Goal: Task Accomplishment & Management: Manage account settings

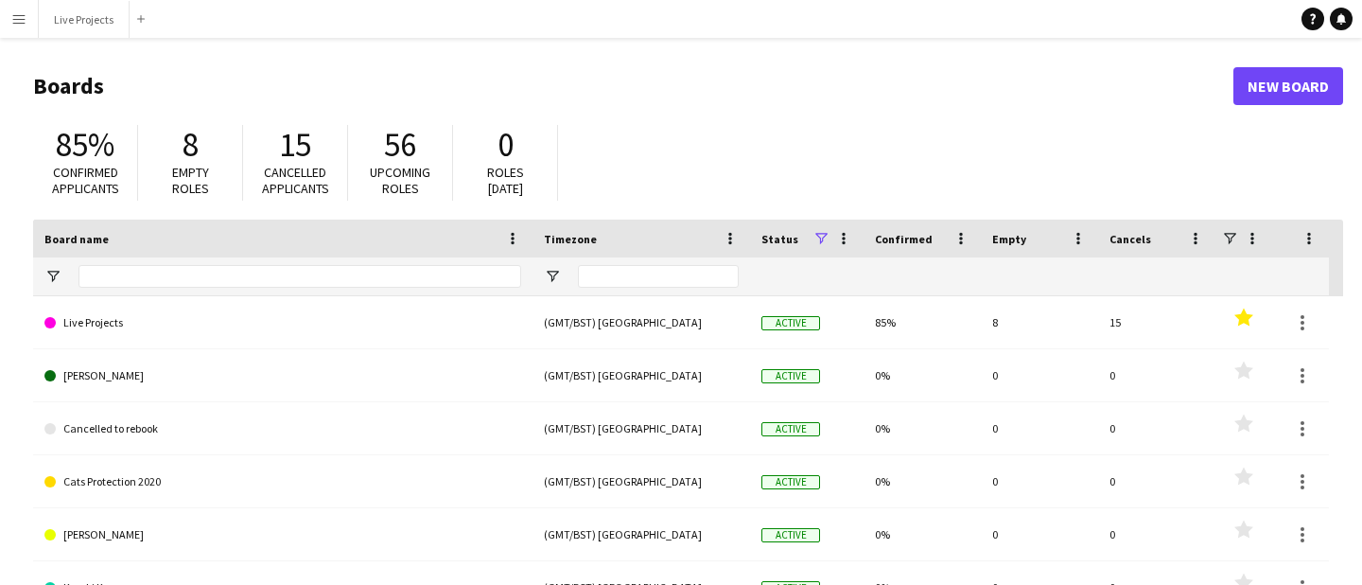
click at [19, 16] on app-icon "Menu" at bounding box center [18, 18] width 15 height 15
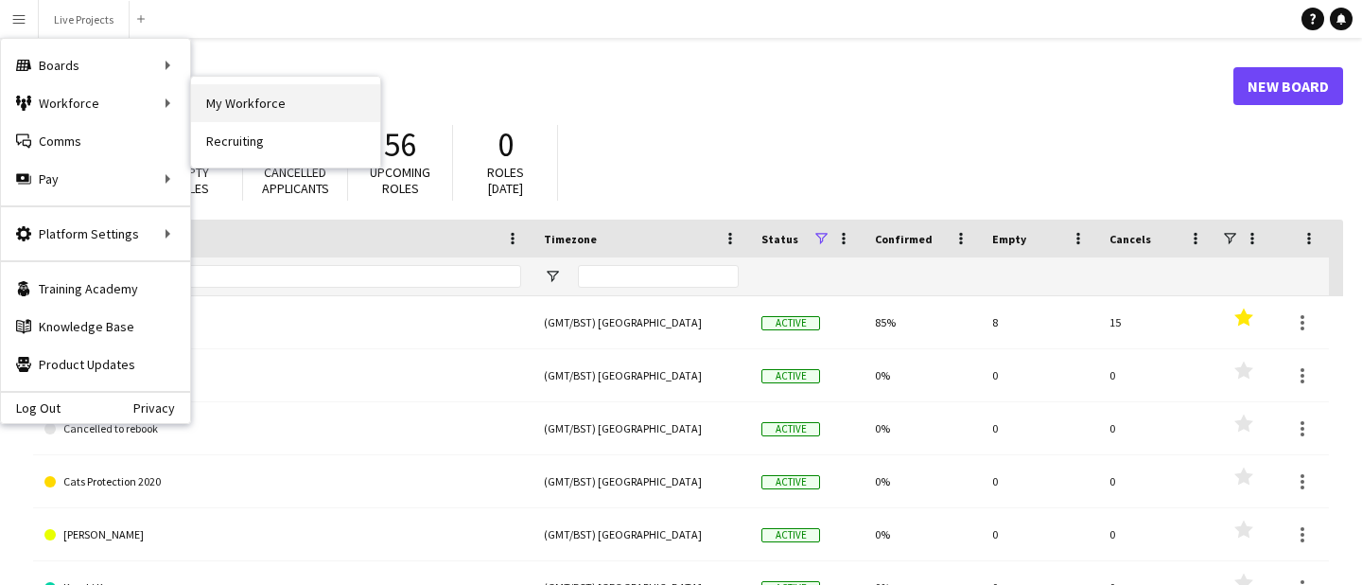
click at [243, 93] on link "My Workforce" at bounding box center [285, 103] width 189 height 38
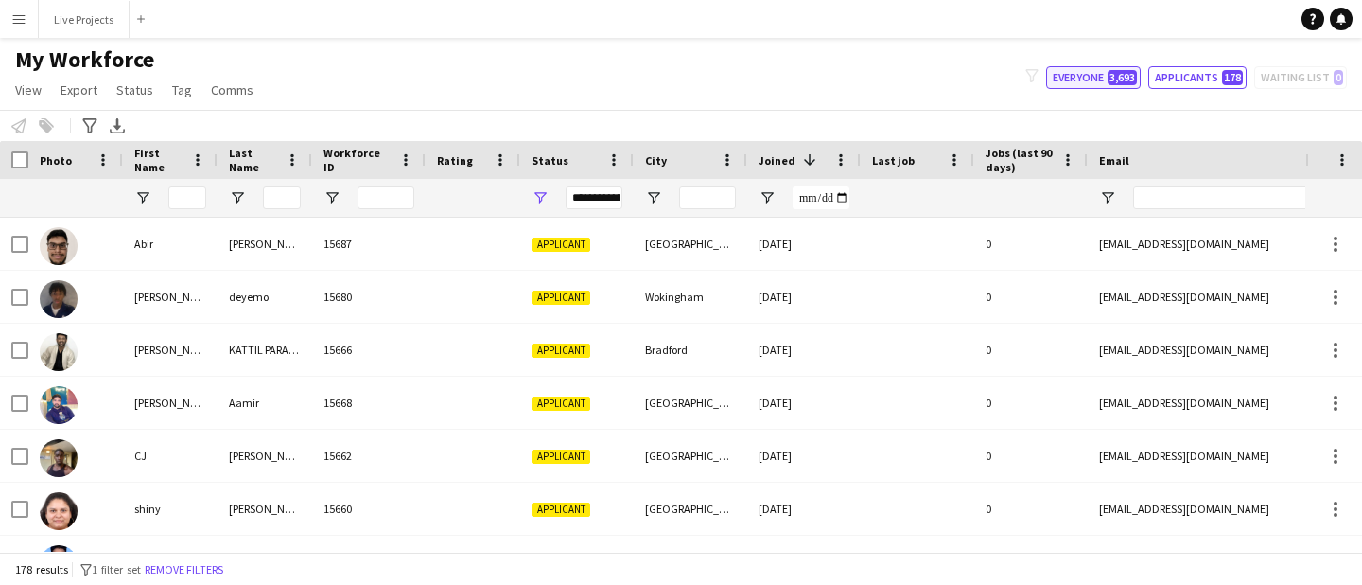
click at [1076, 80] on button "Everyone 3,693" at bounding box center [1093, 77] width 95 height 23
type input "**********"
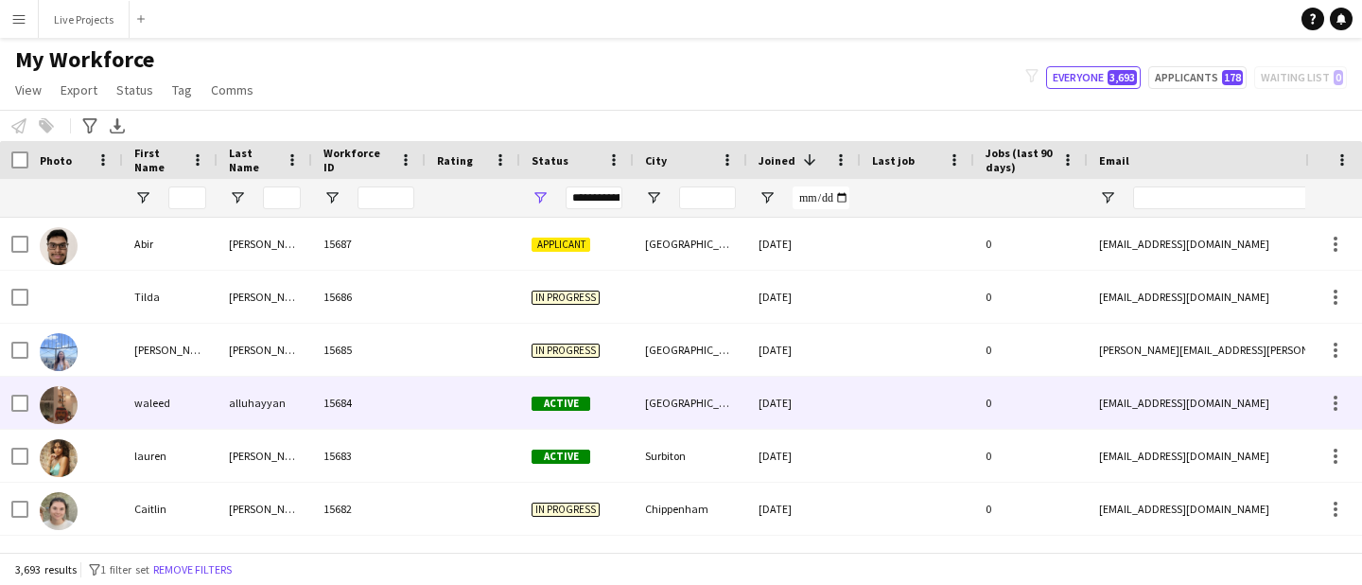
click at [240, 407] on div "alluhayyan" at bounding box center [265, 403] width 95 height 52
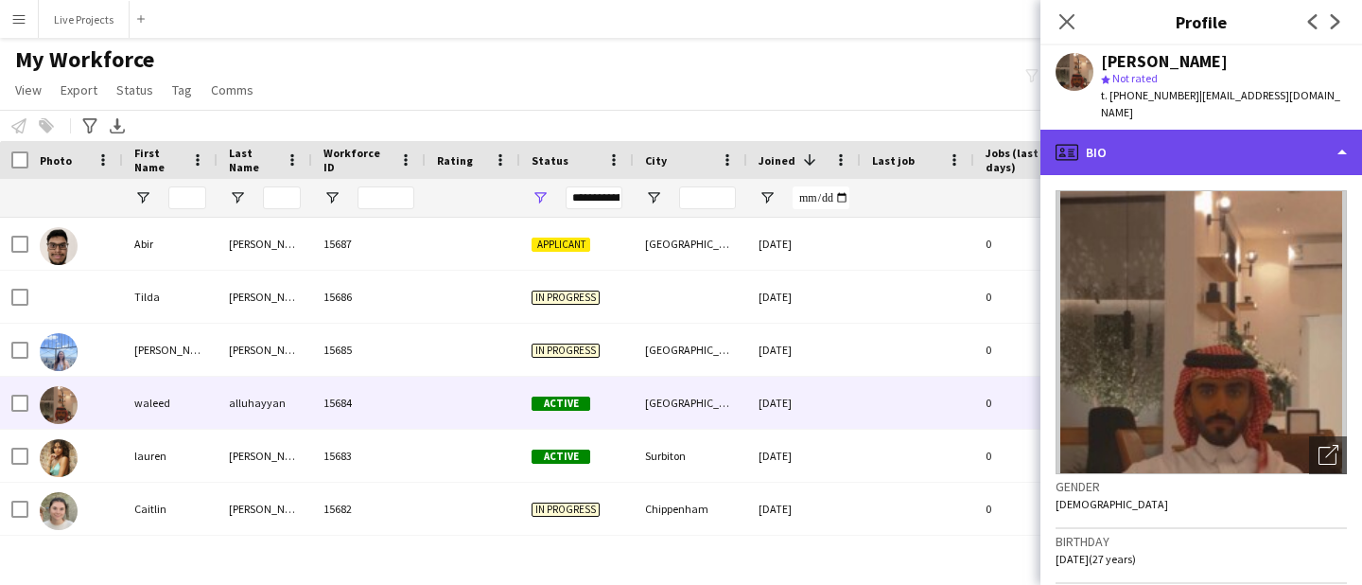
click at [1181, 147] on div "profile Bio" at bounding box center [1202, 152] width 322 height 45
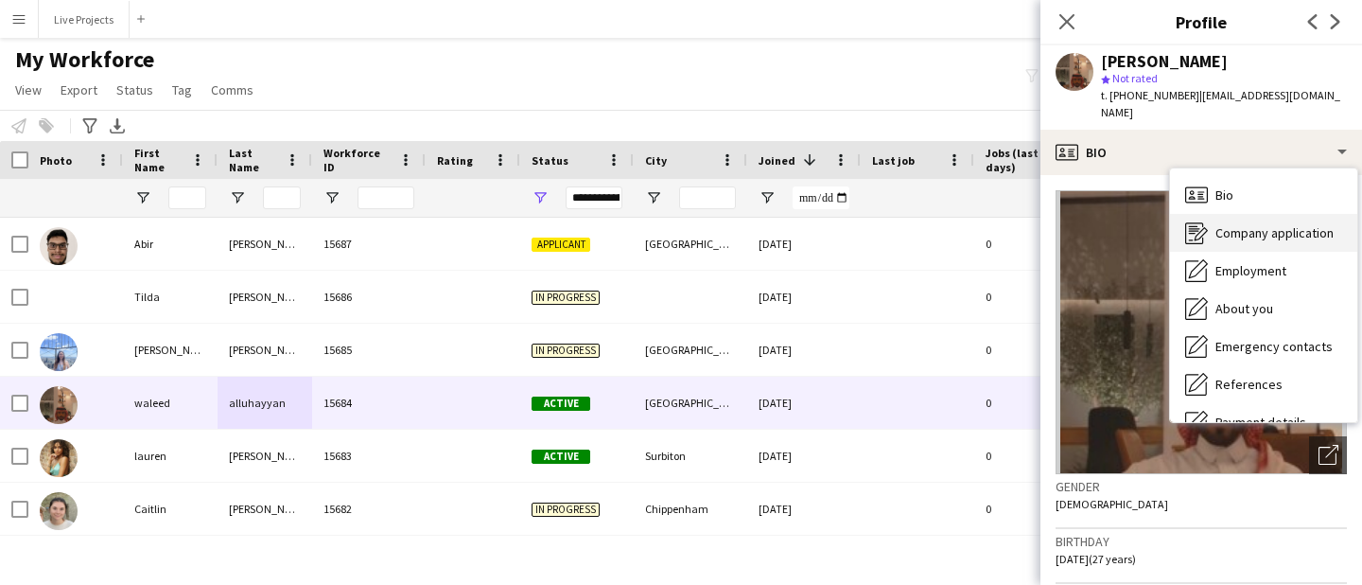
click at [1227, 224] on span "Company application" at bounding box center [1275, 232] width 118 height 17
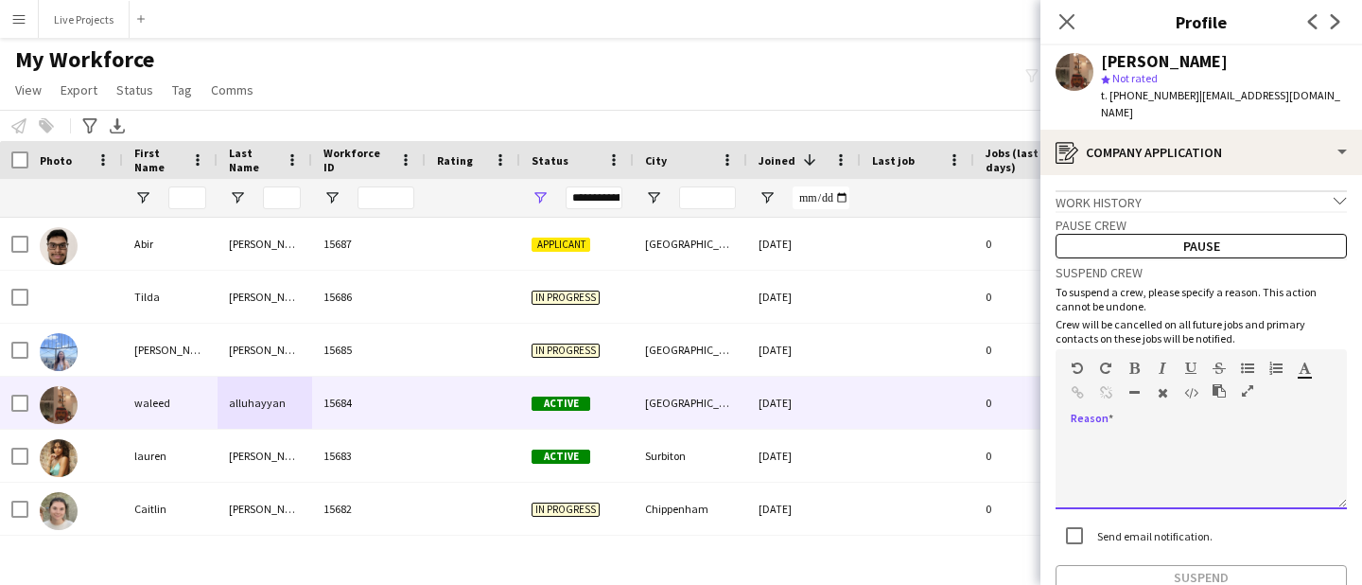
click at [1164, 437] on div at bounding box center [1201, 471] width 291 height 76
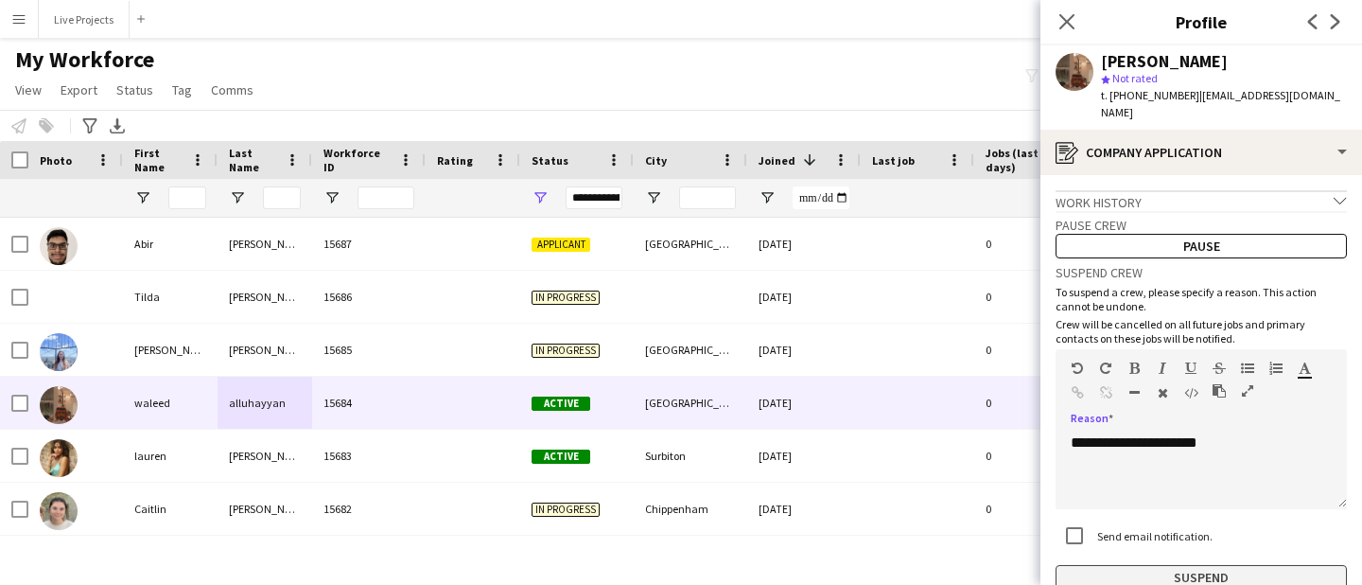
click at [1170, 565] on button "Suspend" at bounding box center [1201, 577] width 291 height 25
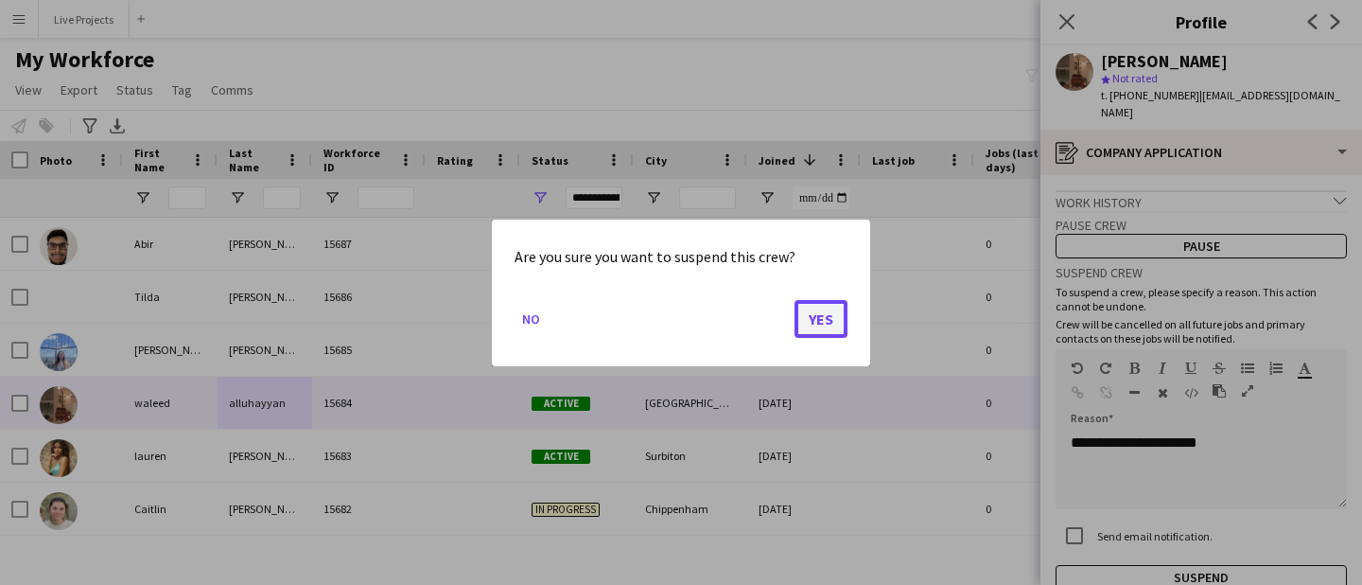
click at [830, 317] on button "Yes" at bounding box center [821, 318] width 53 height 38
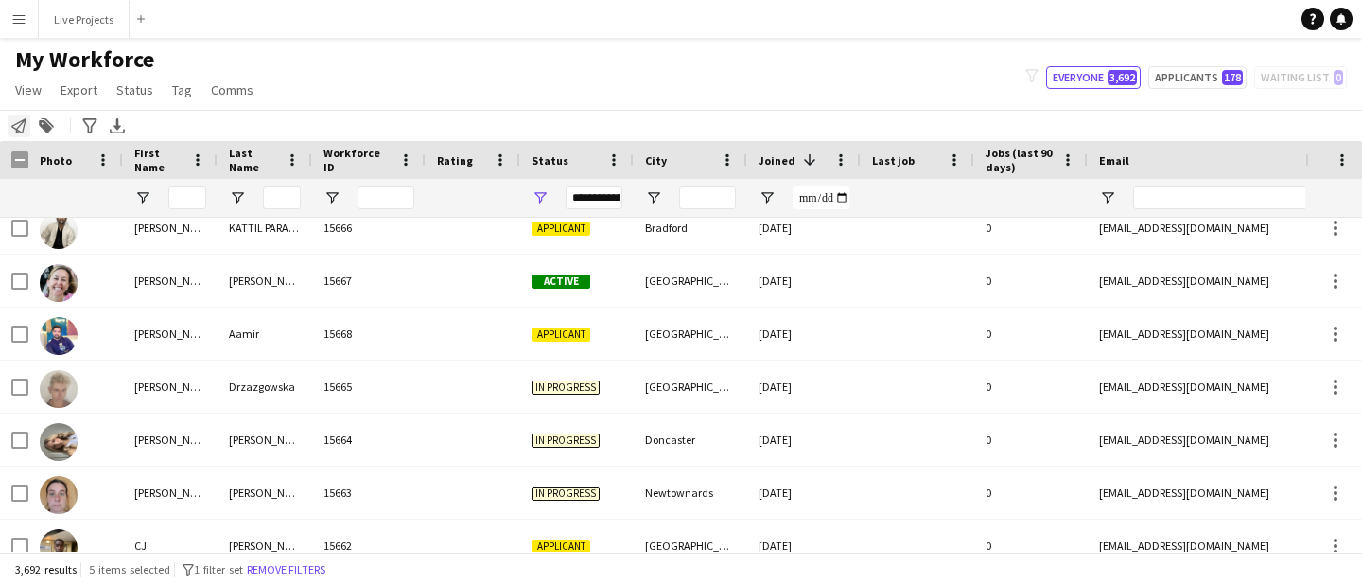
click at [22, 124] on icon "Notify workforce" at bounding box center [18, 125] width 15 height 15
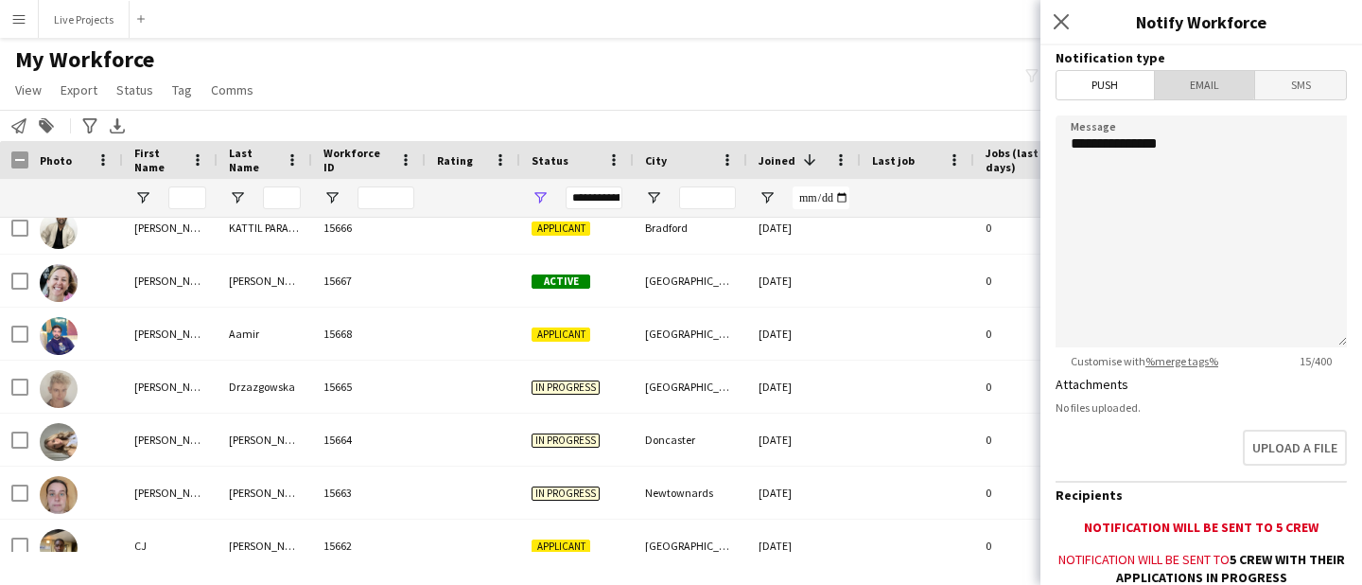
click at [1193, 82] on span "Email" at bounding box center [1205, 85] width 100 height 28
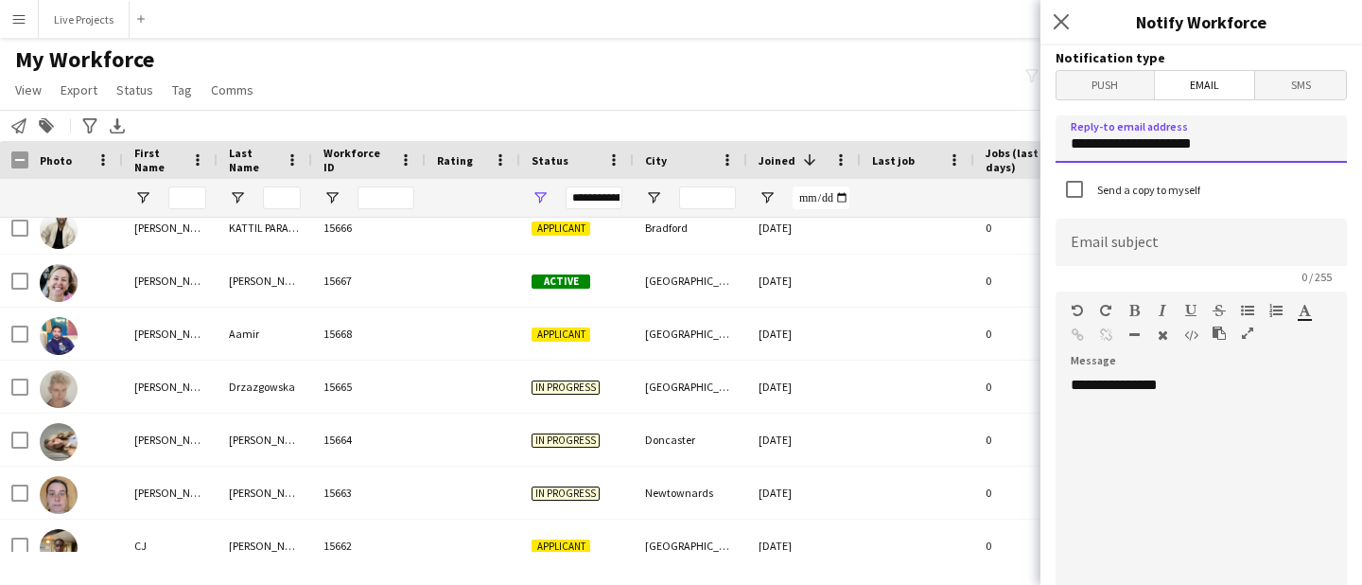
drag, startPoint x: 1218, startPoint y: 147, endPoint x: 1030, endPoint y: 134, distance: 187.7
click at [1030, 134] on body "Menu Boards Boards Boards All jobs Status Workforce Workforce My Workforce Recr…" at bounding box center [681, 292] width 1362 height 585
type input "**********"
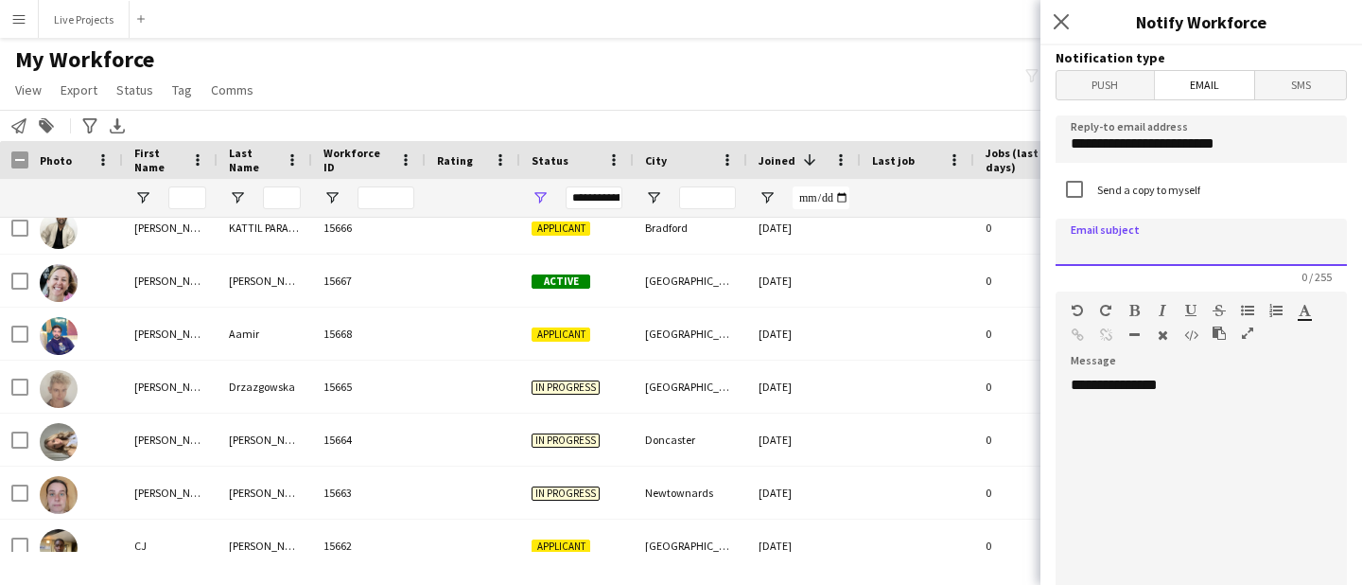
click at [1097, 250] on input at bounding box center [1201, 242] width 291 height 47
type input "**********"
click at [1097, 431] on div "**********" at bounding box center [1201, 489] width 291 height 227
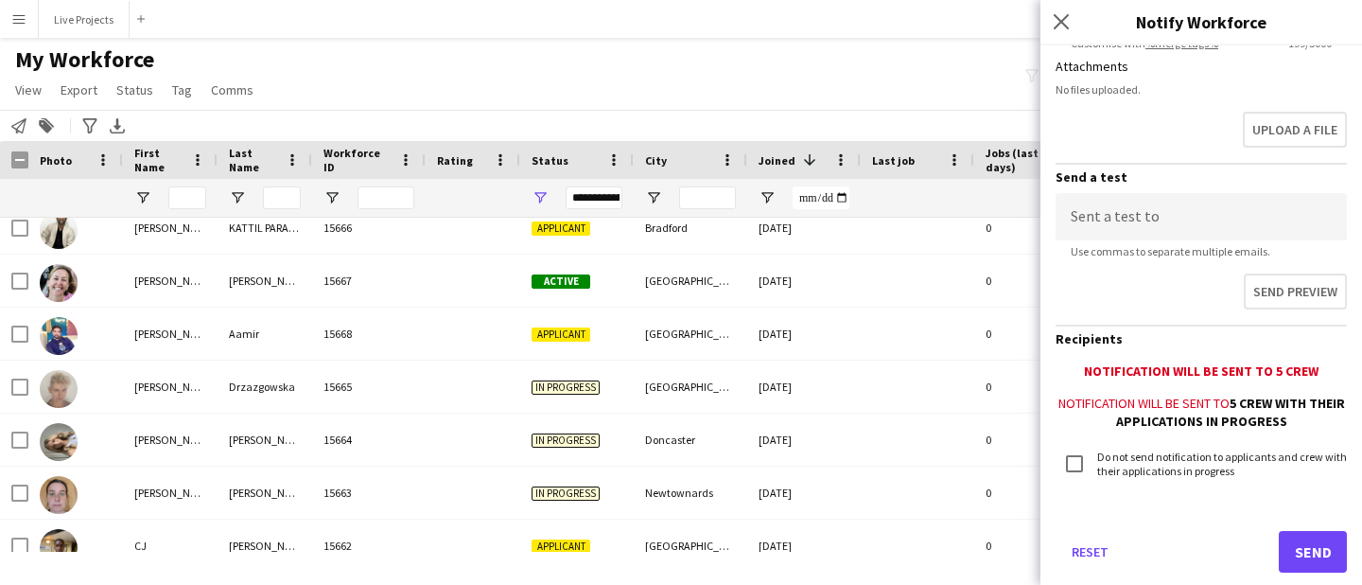
scroll to position [611, 0]
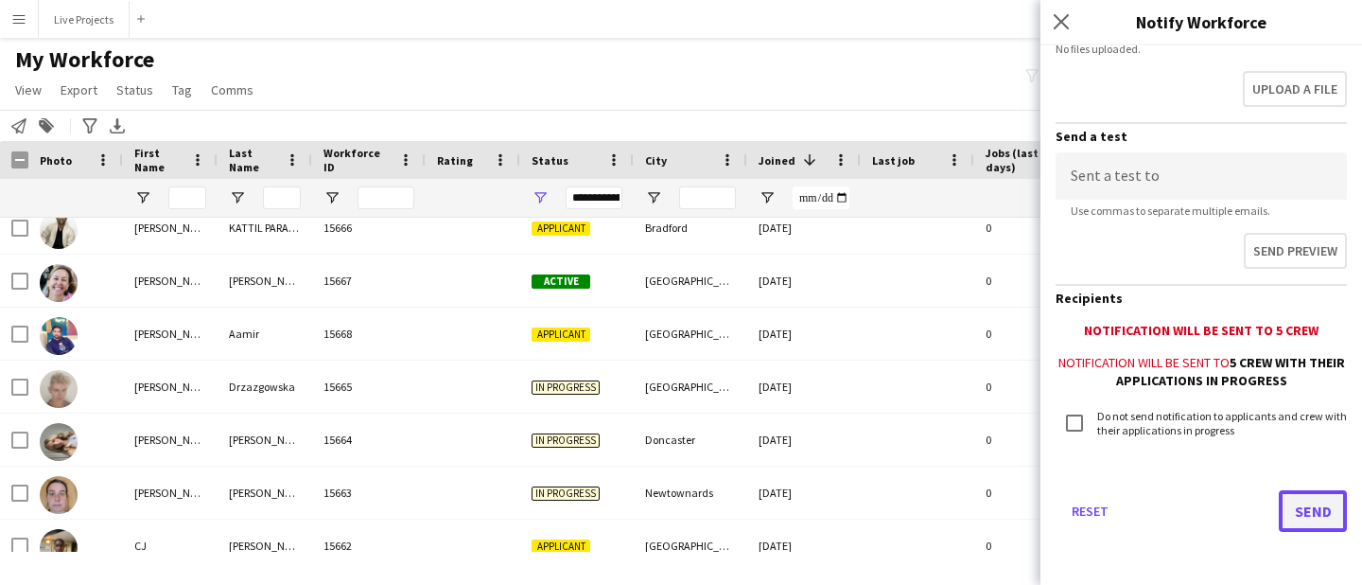
click at [1311, 505] on button "Send" at bounding box center [1313, 511] width 68 height 42
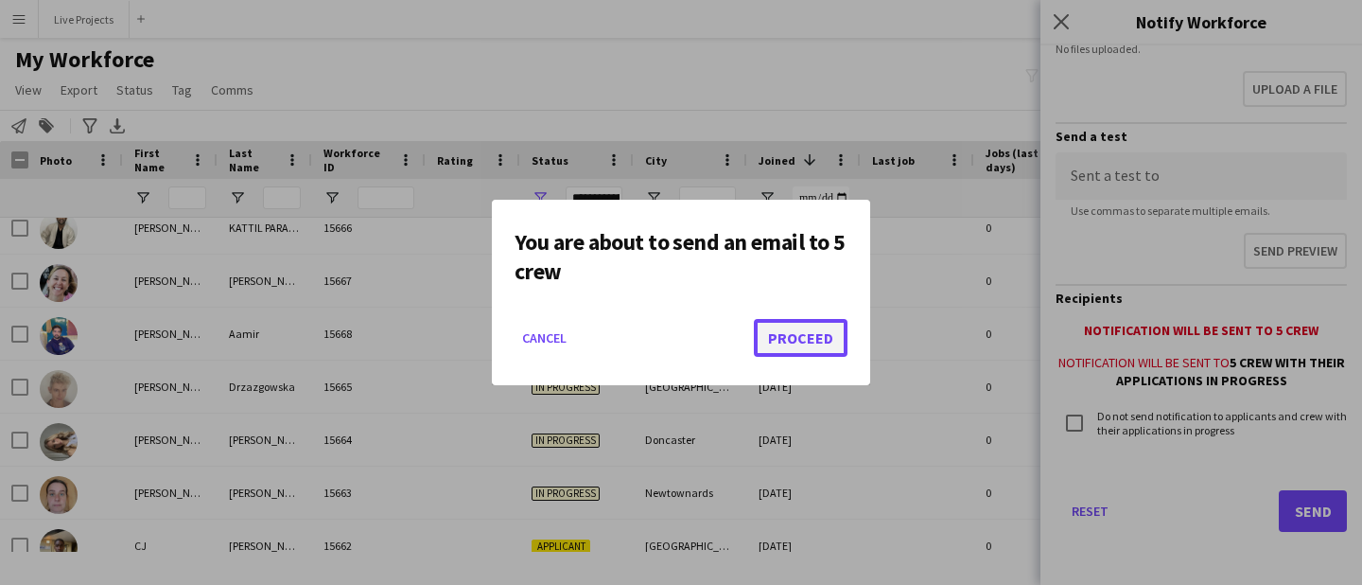
click at [825, 337] on button "Proceed" at bounding box center [801, 338] width 94 height 38
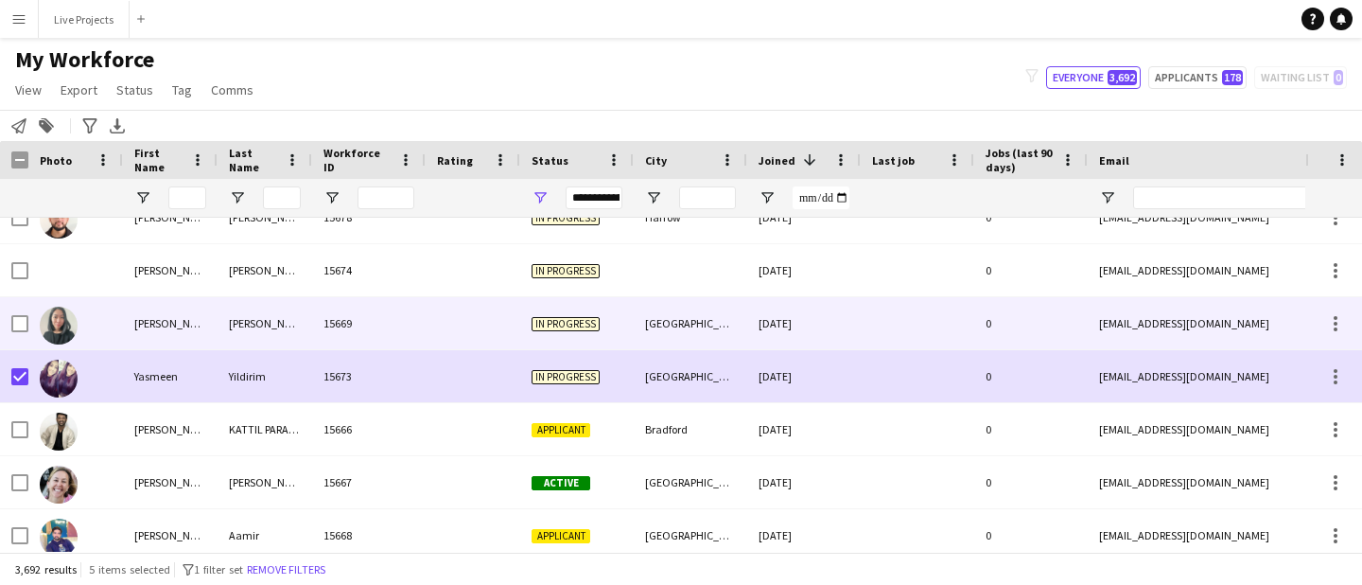
scroll to position [766, 0]
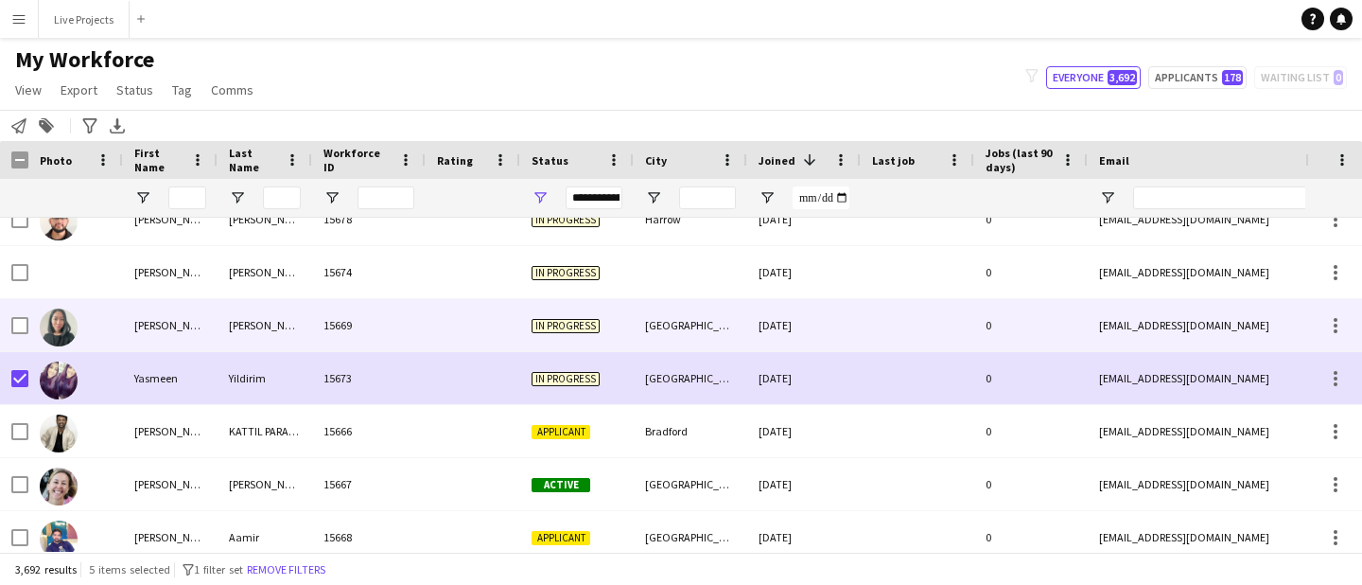
click at [347, 320] on div "15669" at bounding box center [369, 325] width 114 height 52
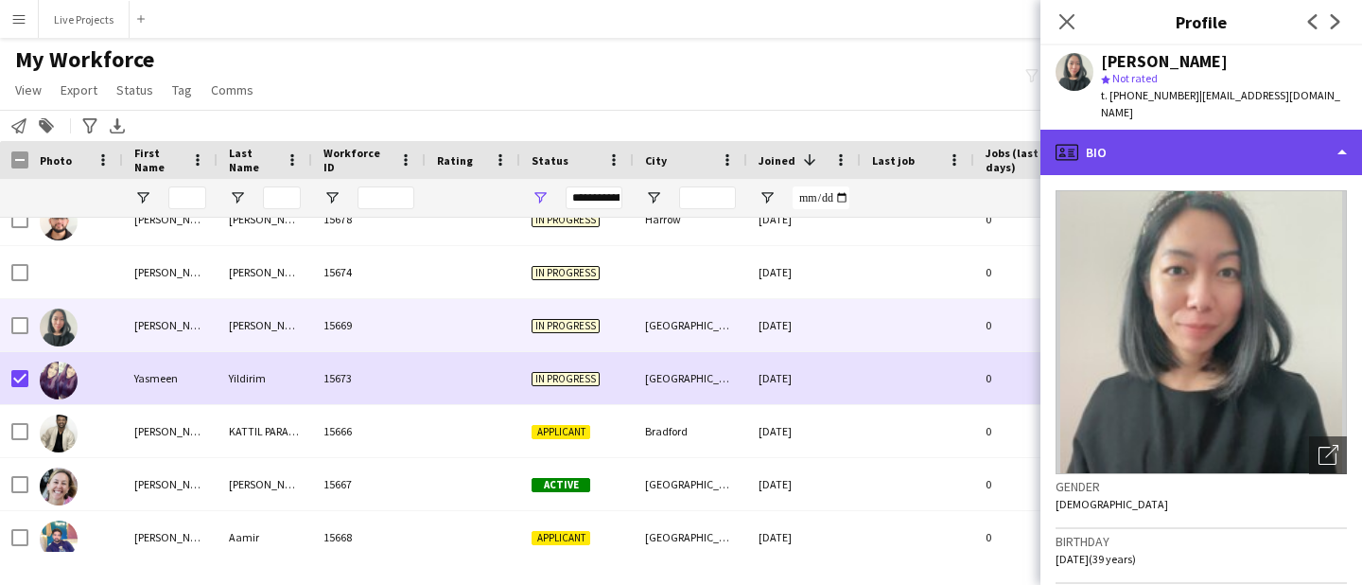
click at [1231, 140] on div "profile Bio" at bounding box center [1202, 152] width 322 height 45
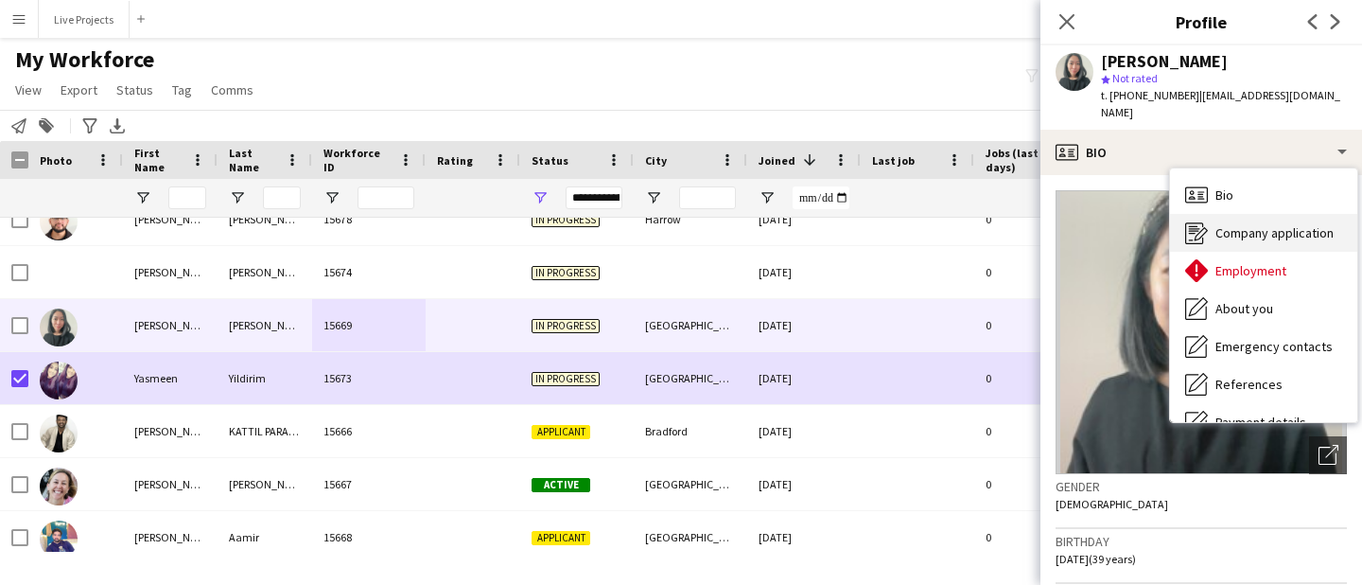
click at [1234, 224] on span "Company application" at bounding box center [1275, 232] width 118 height 17
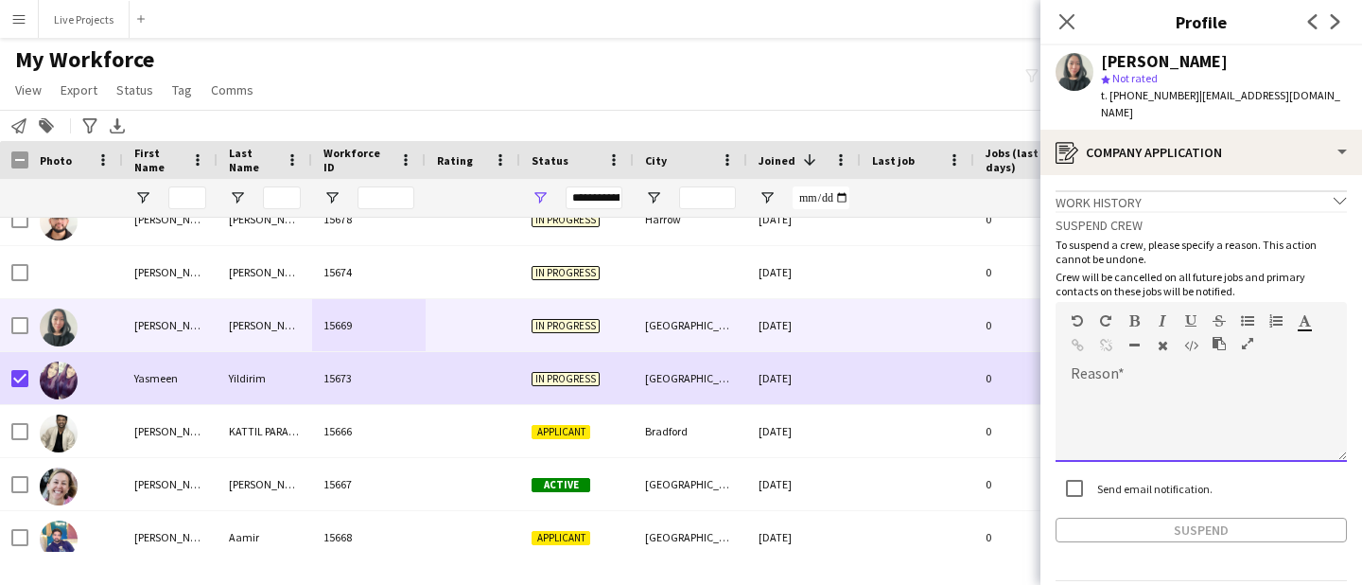
click at [1166, 386] on div at bounding box center [1201, 424] width 291 height 76
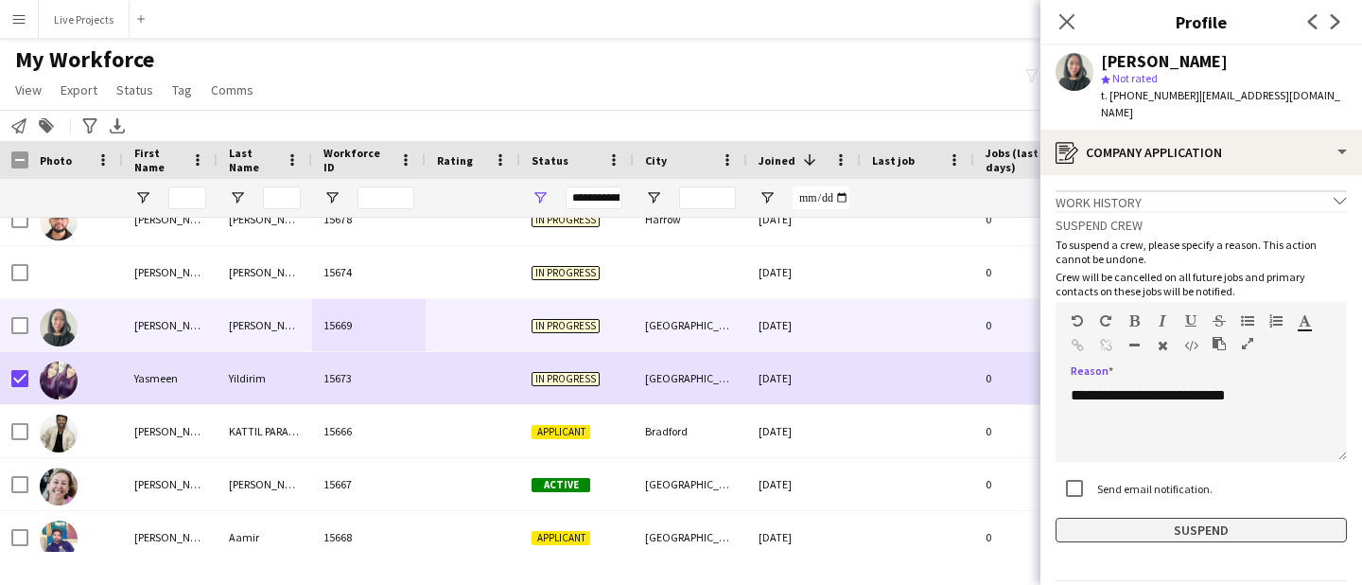
click at [1179, 518] on button "Suspend" at bounding box center [1201, 530] width 291 height 25
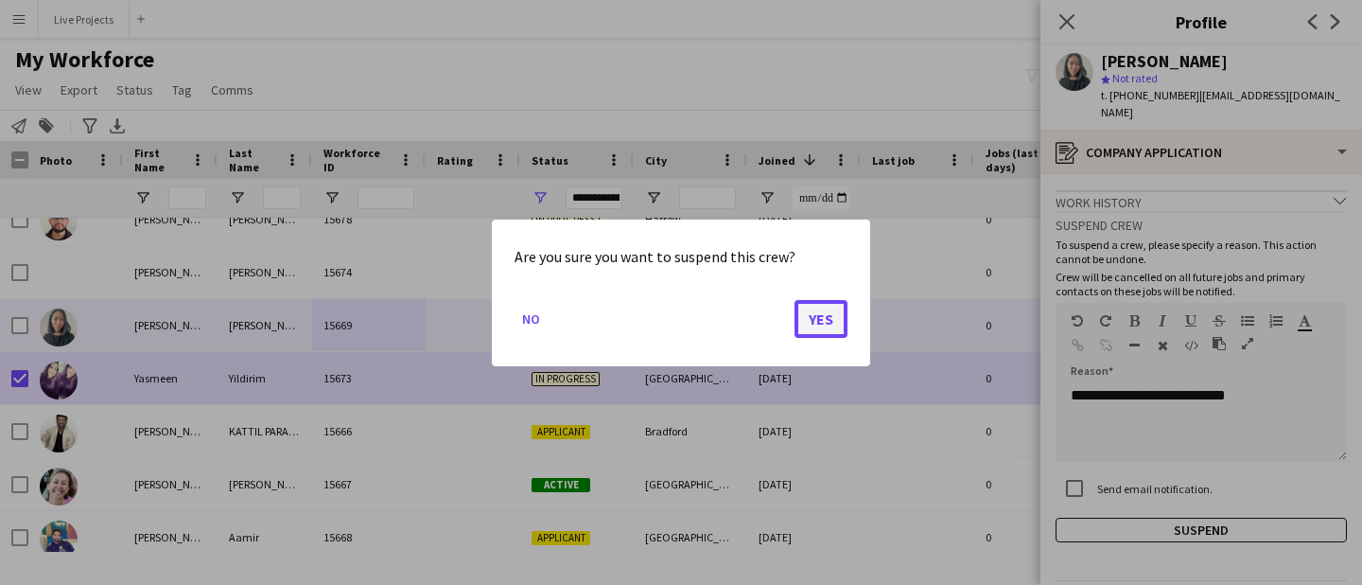
click at [817, 313] on button "Yes" at bounding box center [821, 318] width 53 height 38
